Goal: Browse casually

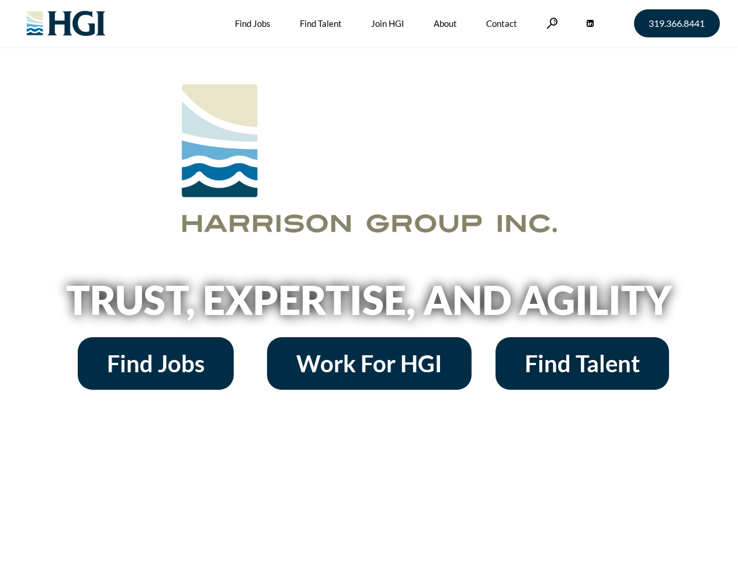
click at [369, 281] on h2 "Trust, Expertise, and Agility" at bounding box center [369, 300] width 667 height 40
click at [551, 23] on link at bounding box center [553, 23] width 12 height 11
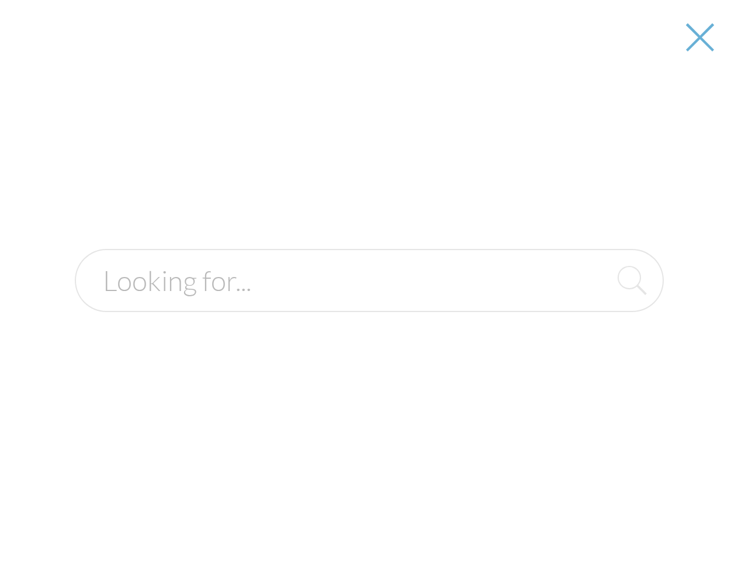
click at [369, 304] on h2 "Trust, Expertise, and Agility" at bounding box center [369, 300] width 667 height 40
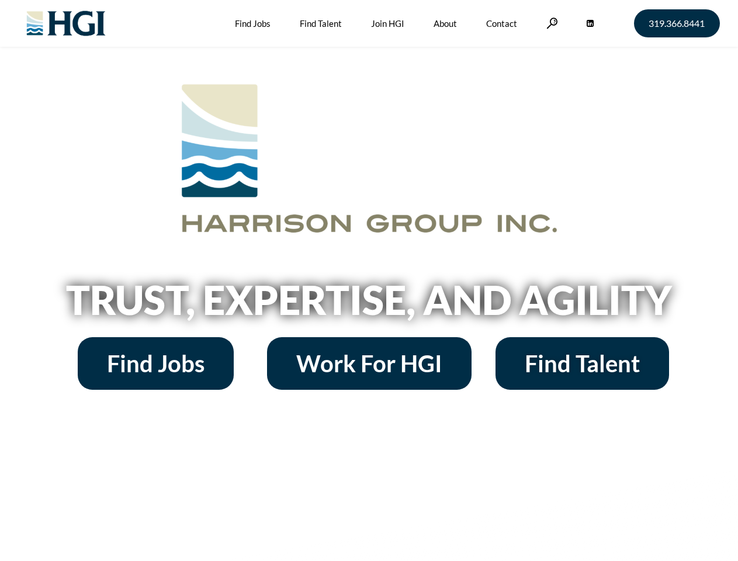
click at [369, 281] on h2 "Trust, Expertise, and Agility" at bounding box center [369, 300] width 667 height 40
click at [551, 23] on link at bounding box center [553, 23] width 12 height 11
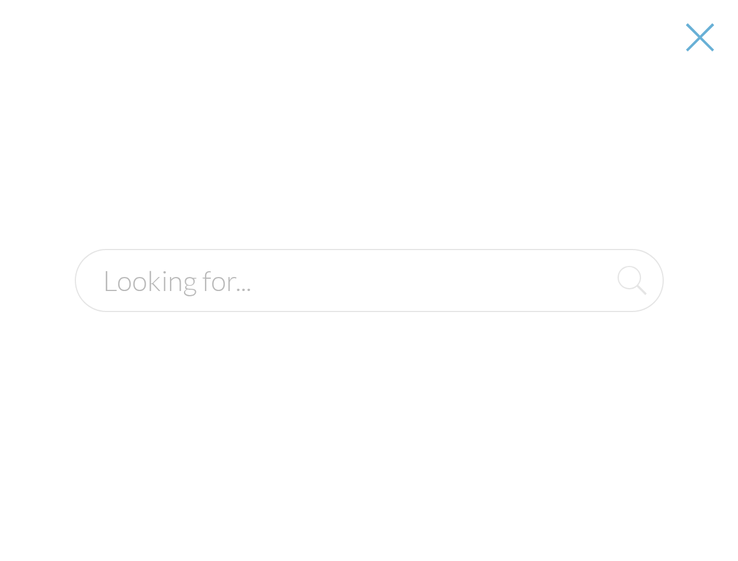
click at [369, 304] on h2 "Trust, Expertise, and Agility" at bounding box center [369, 300] width 667 height 40
